Goal: Find specific page/section: Find specific page/section

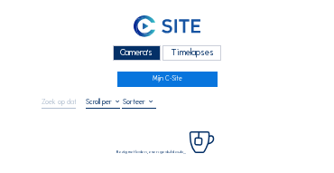
click at [123, 53] on div "Camera's" at bounding box center [137, 52] width 48 height 15
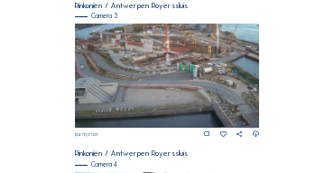
scroll to position [727, 0]
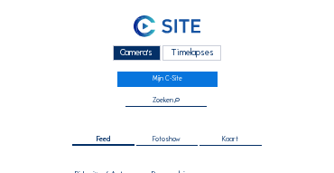
drag, startPoint x: 142, startPoint y: 51, endPoint x: 139, endPoint y: 61, distance: 10.3
click at [143, 52] on div "Camera's" at bounding box center [137, 52] width 48 height 15
